Goal: Find specific page/section: Find specific page/section

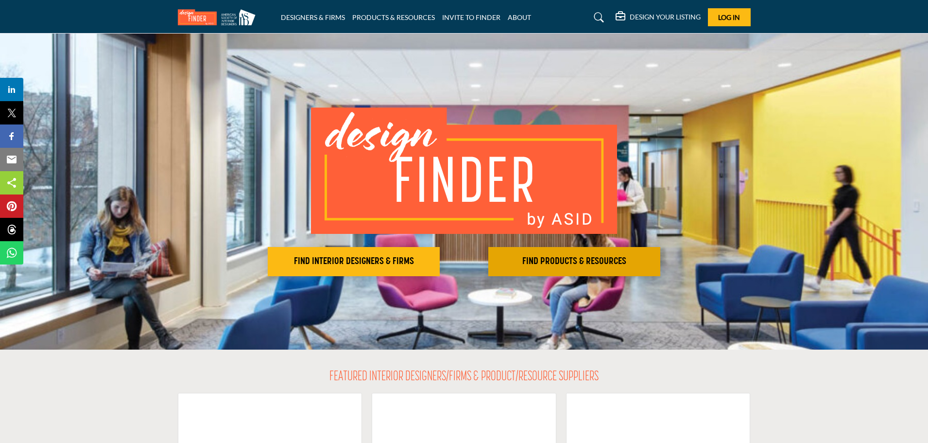
click at [437, 260] on h2 "FIND PRODUCTS & RESOURCES" at bounding box center [354, 262] width 166 height 12
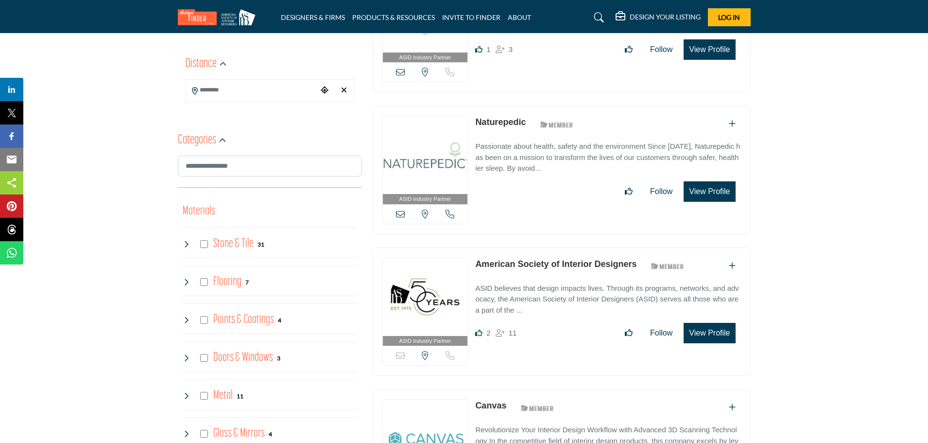
scroll to position [291, 0]
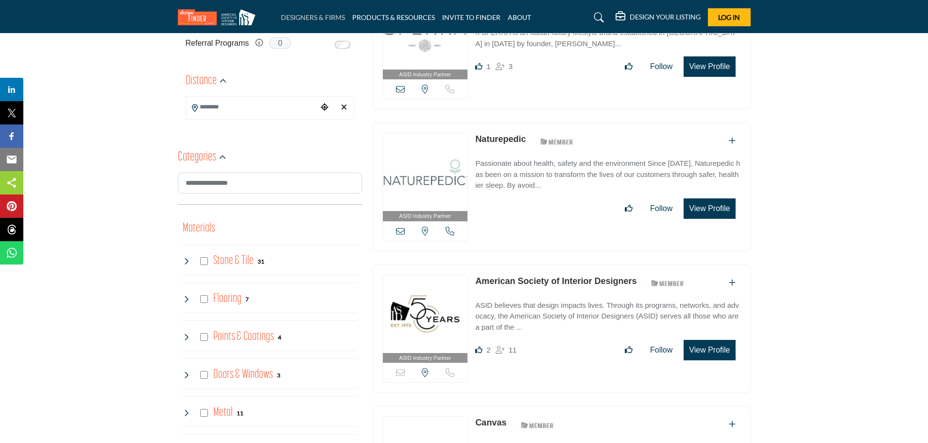
click at [319, 18] on link "DESIGNERS & FIRMS" at bounding box center [313, 17] width 64 height 8
